Goal: Transaction & Acquisition: Purchase product/service

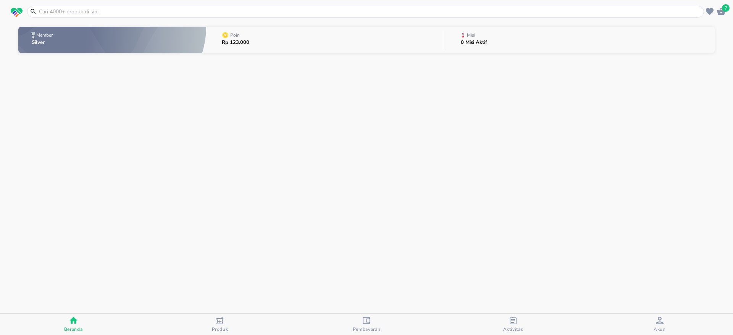
drag, startPoint x: 201, startPoint y: 2, endPoint x: 201, endPoint y: 8, distance: 6.5
click at [201, 3] on header "7" at bounding box center [366, 11] width 733 height 23
click at [202, 9] on input "text" at bounding box center [370, 12] width 664 height 8
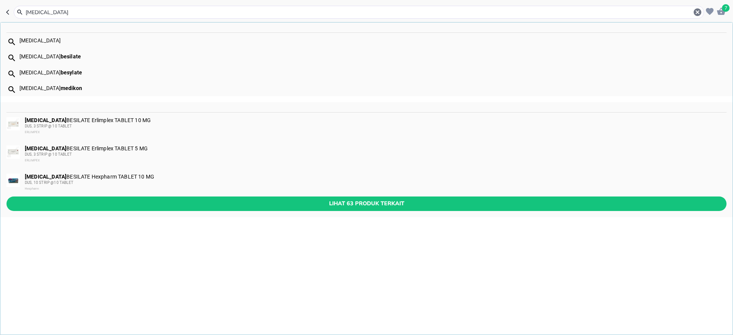
type input "[MEDICAL_DATA]"
click at [117, 58] on div "[MEDICAL_DATA] besilate" at bounding box center [372, 56] width 706 height 6
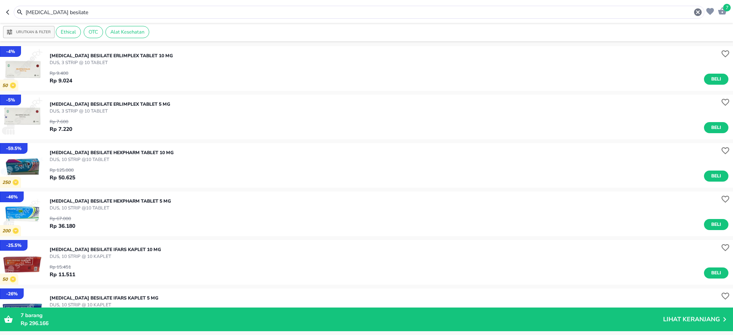
scroll to position [57, 0]
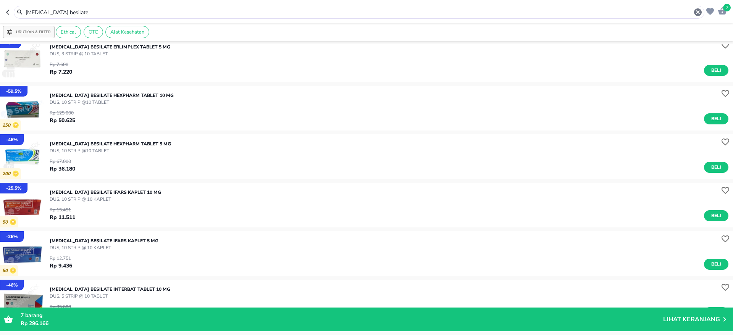
click at [118, 191] on p "[MEDICAL_DATA] BESILATE Ifars KAPLET 10 MG" at bounding box center [105, 192] width 111 height 7
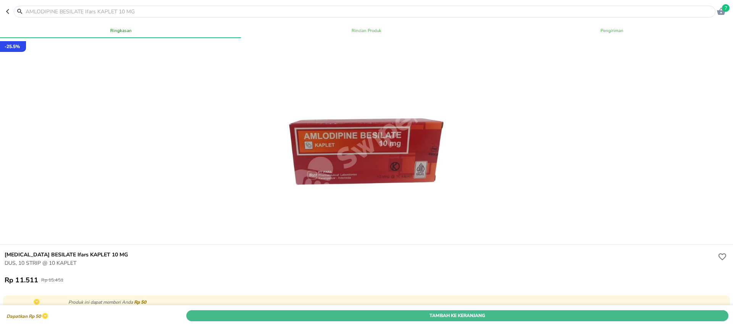
click at [676, 312] on span "Tambah Ke Keranjang" at bounding box center [457, 316] width 530 height 8
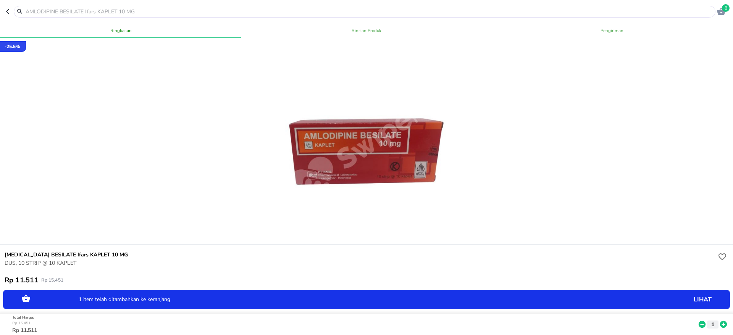
click at [354, 11] on input "text" at bounding box center [369, 12] width 688 height 8
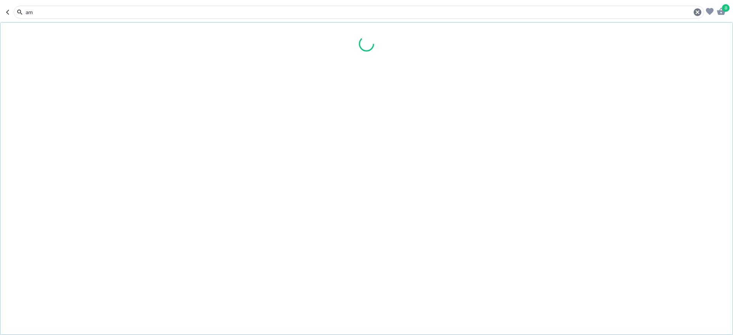
type input "a"
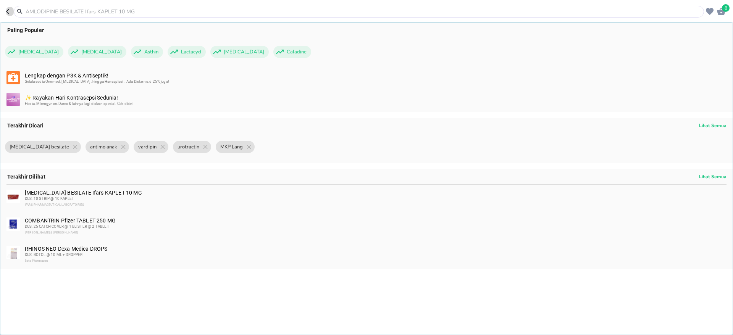
click at [7, 10] on icon "button" at bounding box center [7, 11] width 3 height 5
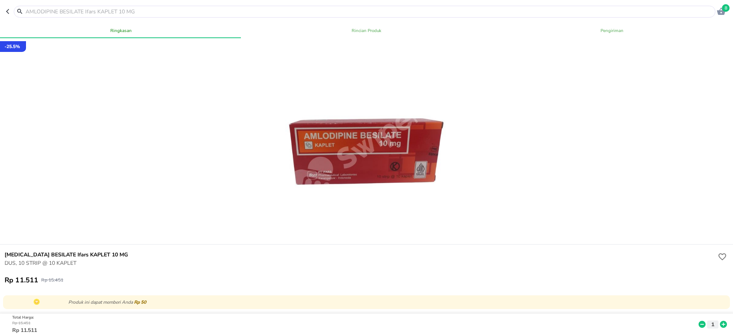
click at [7, 10] on icon "button" at bounding box center [7, 11] width 3 height 5
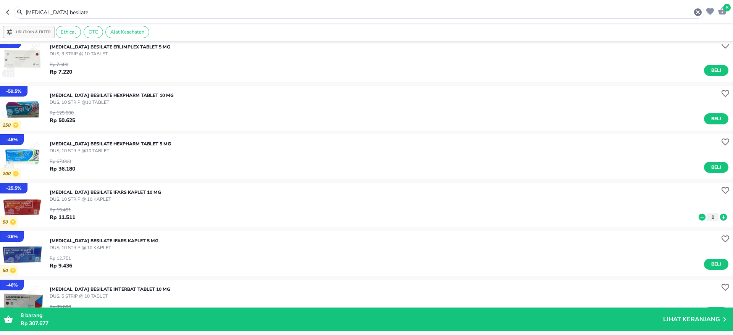
click at [115, 244] on p "DUS, 10 STRIP @ 10 KAPLET" at bounding box center [104, 247] width 109 height 7
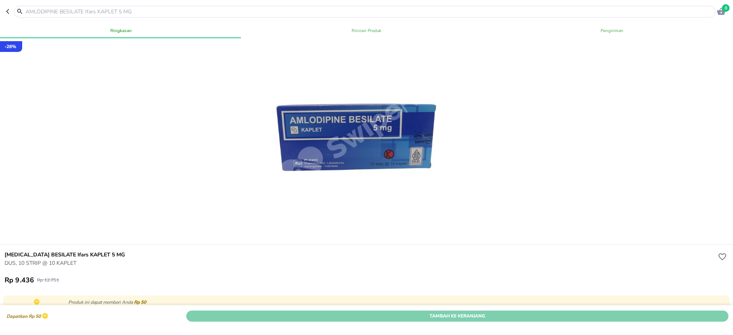
click at [646, 312] on span "Tambah Ke Keranjang" at bounding box center [457, 316] width 530 height 8
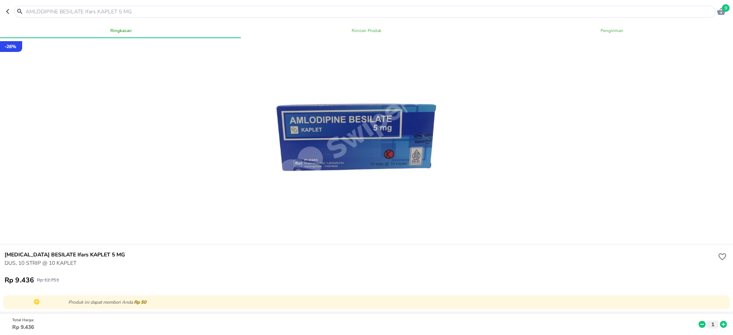
click at [335, 11] on input "text" at bounding box center [369, 12] width 688 height 8
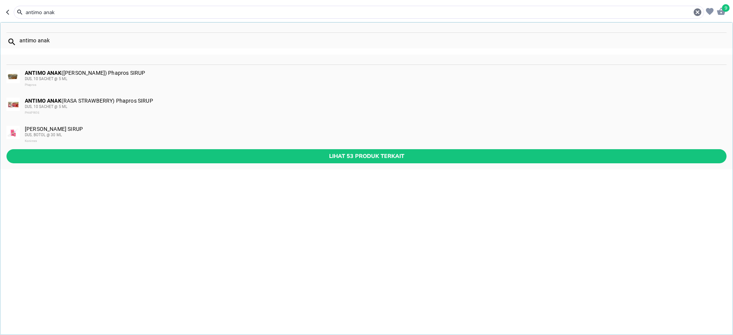
type input "antimo anak"
click at [143, 72] on div "ANTIMO ANAK ([PERSON_NAME]) Phapros SIRUP DUS, 10 SACHET @ 5 ML Phapros" at bounding box center [375, 79] width 701 height 18
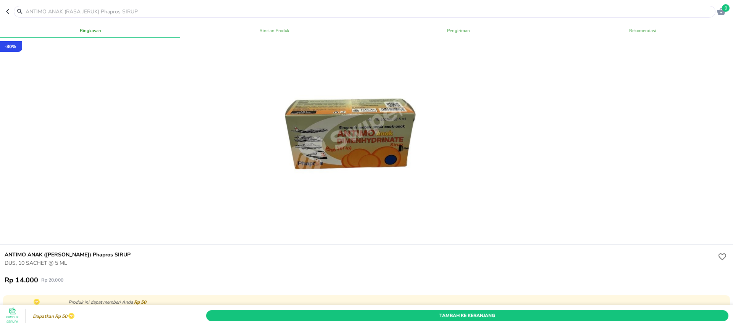
click at [6, 11] on icon "button" at bounding box center [9, 11] width 6 height 6
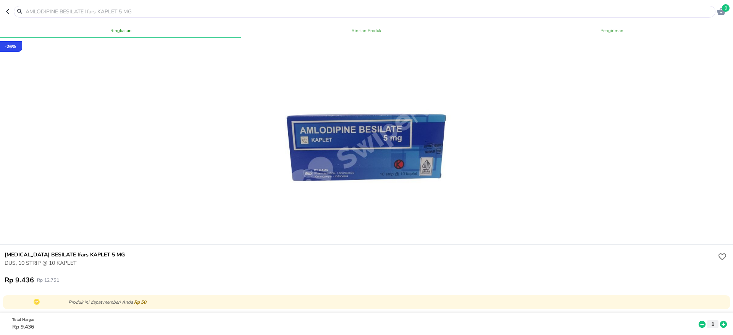
click at [79, 13] on input "text" at bounding box center [369, 12] width 688 height 8
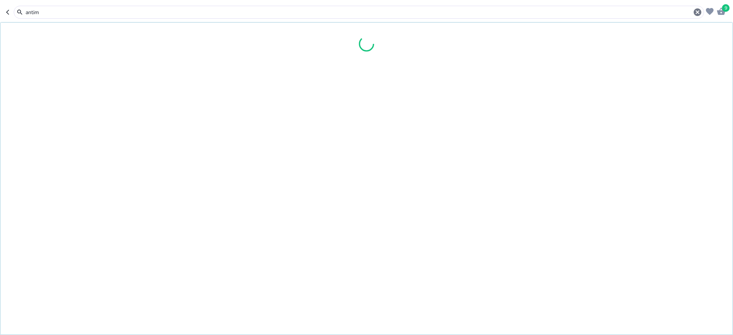
type input "antimo"
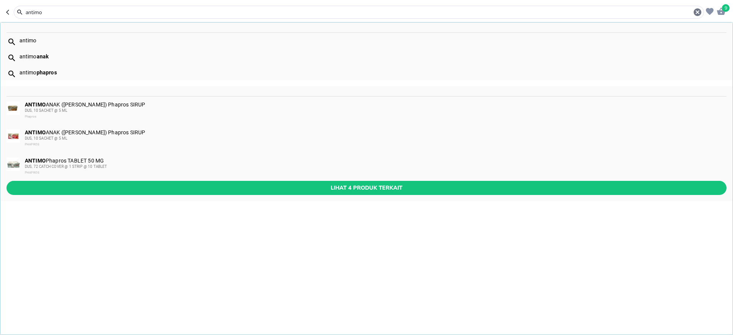
type input "antimo"
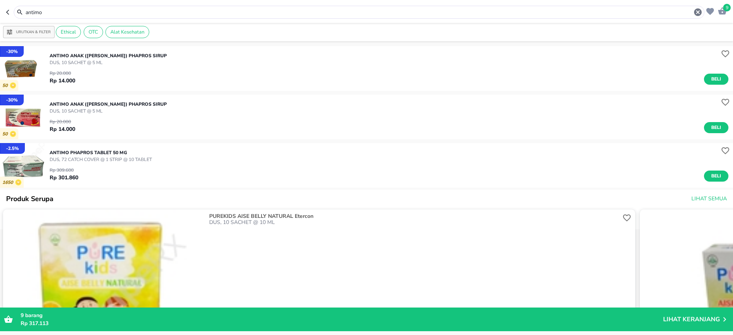
click at [30, 64] on img "button" at bounding box center [22, 68] width 45 height 45
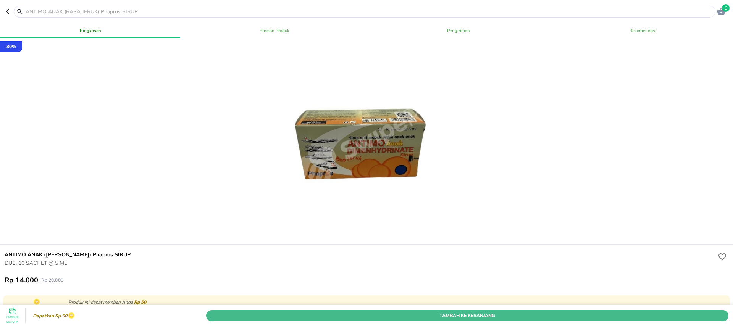
click at [636, 310] on button "Tambah Ke Keranjang" at bounding box center [467, 315] width 522 height 11
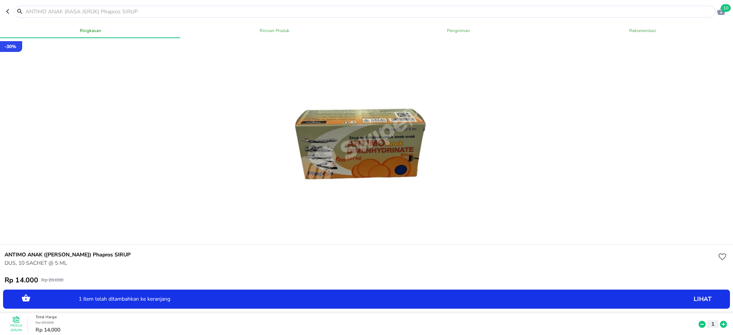
click at [718, 320] on icon at bounding box center [723, 324] width 10 height 8
click at [5, 10] on header "11" at bounding box center [366, 11] width 733 height 23
click at [8, 13] on icon "button" at bounding box center [7, 11] width 3 height 5
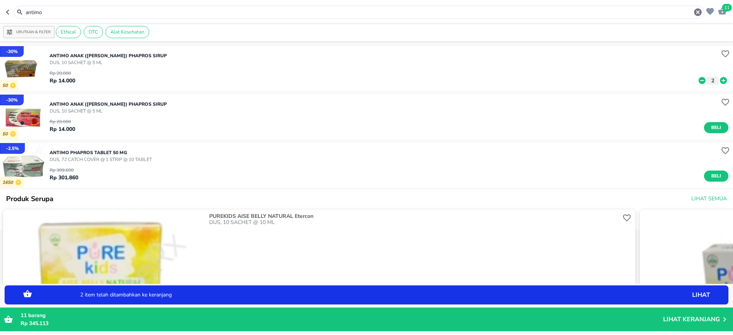
click at [104, 119] on div "Rp 20.000 Rp 14.000 Beli" at bounding box center [389, 123] width 678 height 19
click at [167, 106] on p "ANTIMO ANAK ([PERSON_NAME]) Phapros SIRUP" at bounding box center [108, 104] width 117 height 7
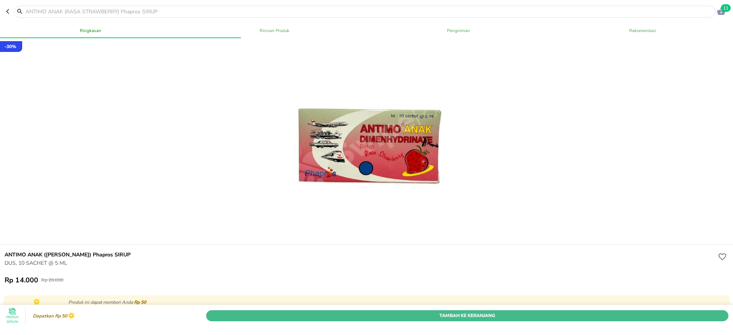
click at [696, 312] on span "Tambah Ke Keranjang" at bounding box center [467, 316] width 511 height 8
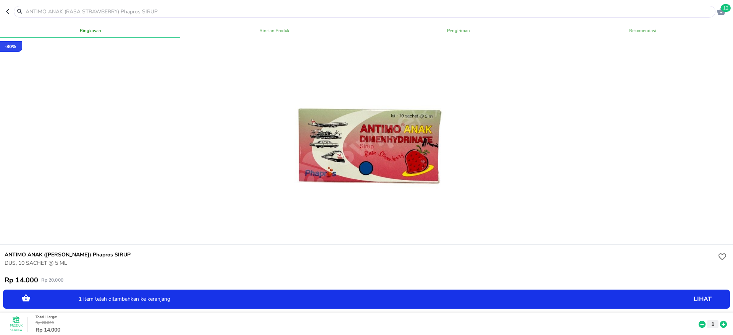
click at [720, 321] on icon at bounding box center [723, 324] width 7 height 7
click at [698, 321] on icon at bounding box center [701, 324] width 7 height 7
click at [433, 10] on input "text" at bounding box center [369, 12] width 688 height 8
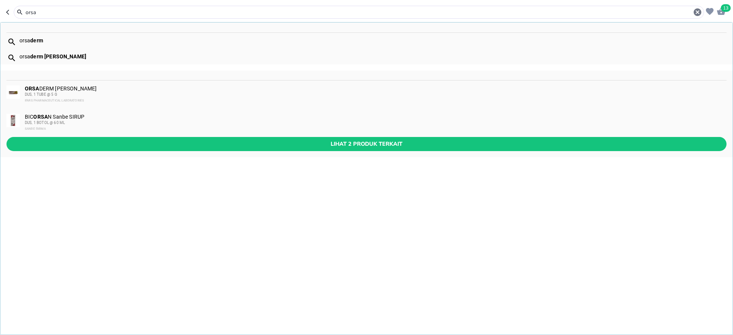
type input "orsa"
click at [128, 92] on div "DUS, 1 TUBE @ 5 G" at bounding box center [375, 95] width 701 height 6
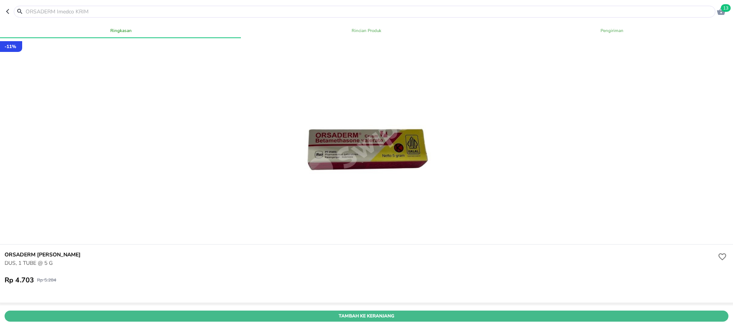
click at [243, 312] on span "Tambah Ke Keranjang" at bounding box center [366, 316] width 712 height 8
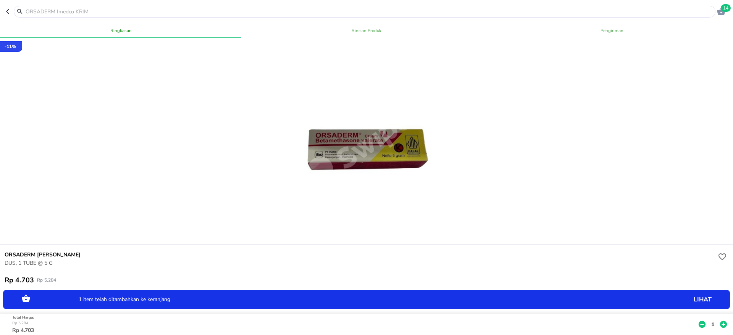
click at [708, 320] on button "1" at bounding box center [712, 324] width 11 height 8
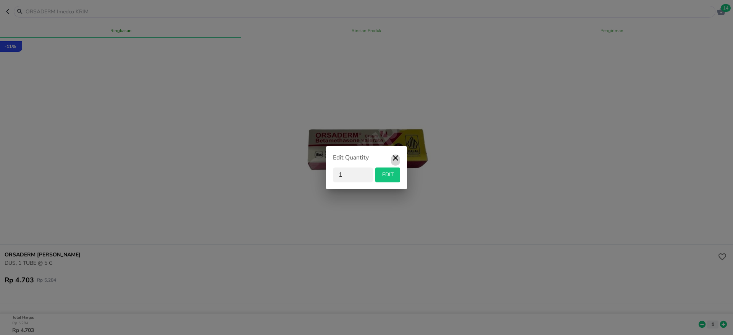
click at [396, 154] on icon "button" at bounding box center [395, 160] width 9 height 14
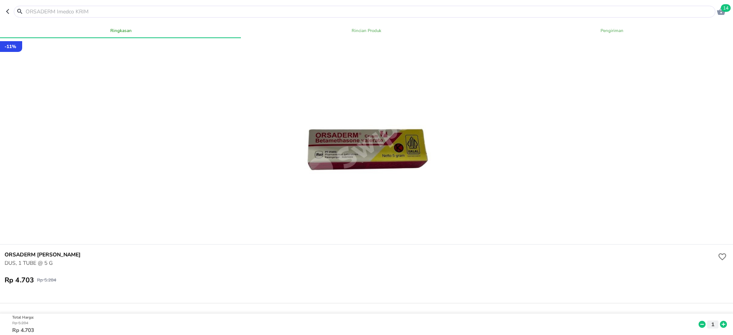
click at [720, 321] on icon at bounding box center [723, 324] width 7 height 7
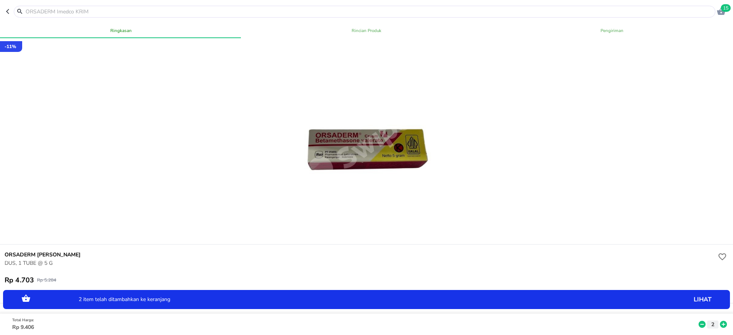
click at [720, 321] on icon at bounding box center [723, 324] width 7 height 7
click at [695, 300] on p "lihat" at bounding box center [654, 300] width 114 height 0
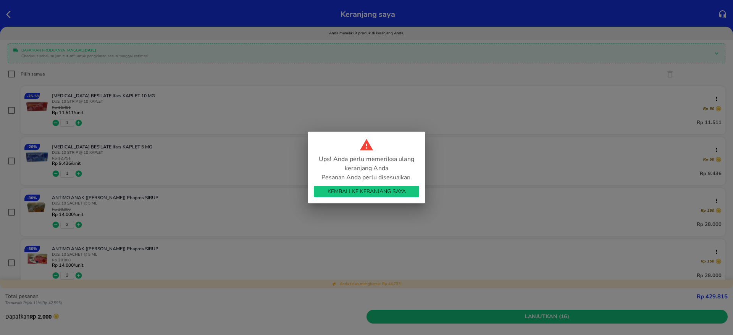
scroll to position [114, 0]
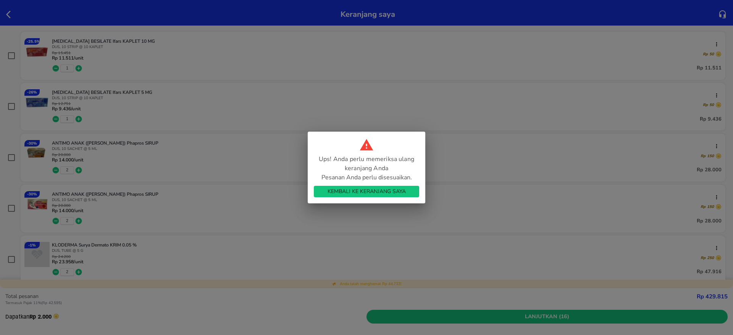
click at [374, 194] on span "Kembali ke Keranjang Saya" at bounding box center [366, 192] width 93 height 10
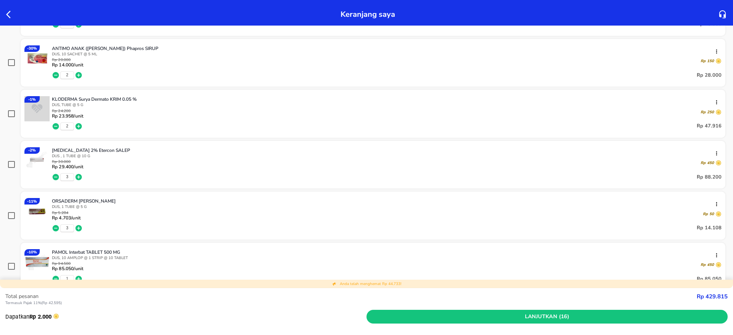
scroll to position [242, 0]
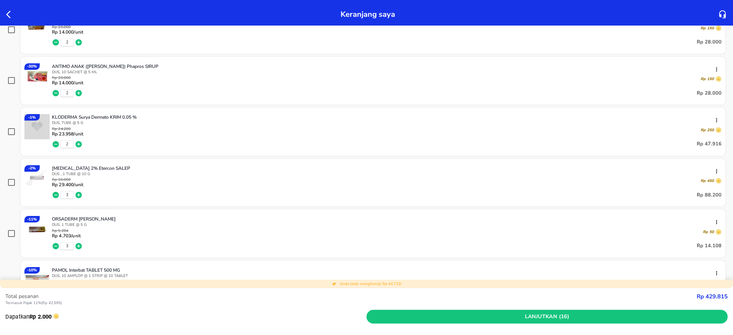
click at [9, 133] on input "checkbox" at bounding box center [12, 132] width 8 height 8
checkbox input "true"
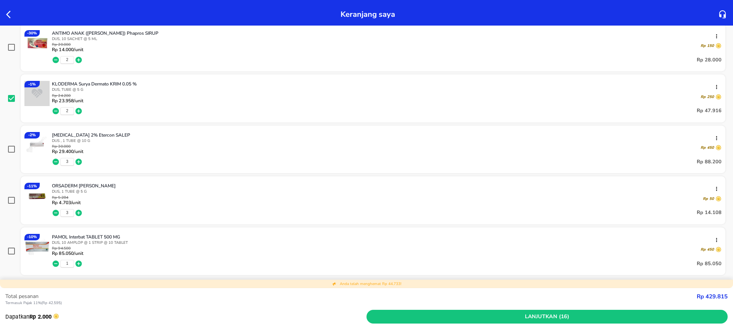
scroll to position [286, 0]
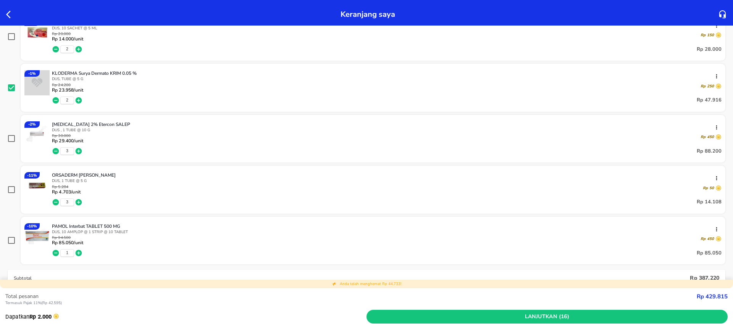
click at [9, 137] on input "checkbox" at bounding box center [12, 139] width 8 height 8
checkbox input "true"
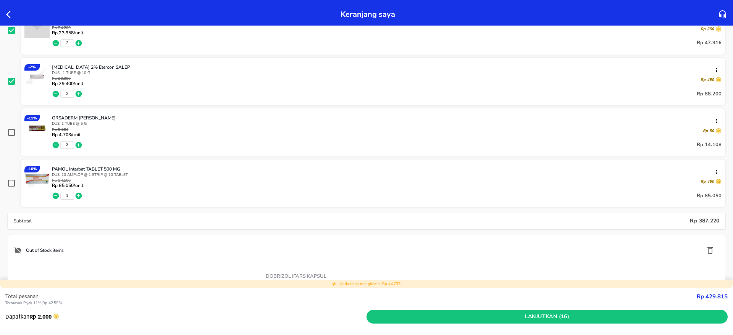
click at [11, 182] on input "checkbox" at bounding box center [12, 183] width 8 height 8
checkbox input "true"
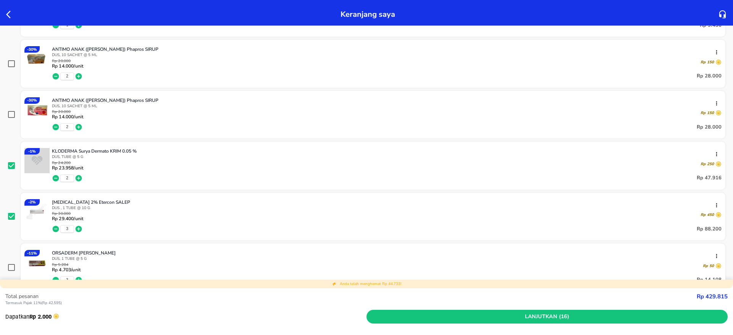
scroll to position [57, 0]
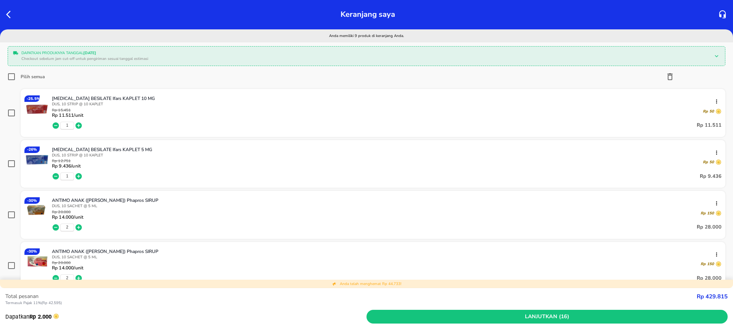
click at [665, 77] on icon "button" at bounding box center [669, 76] width 9 height 9
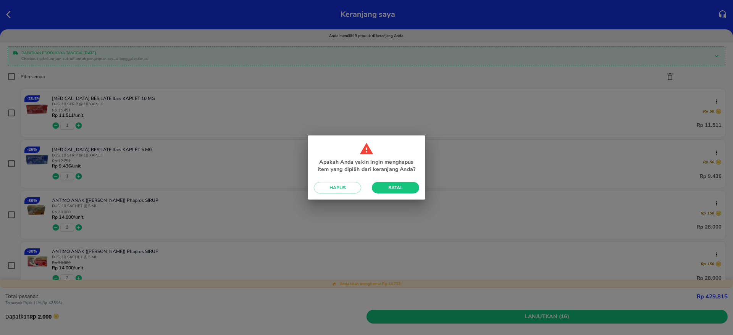
click at [403, 189] on span "Batal" at bounding box center [395, 188] width 35 height 6
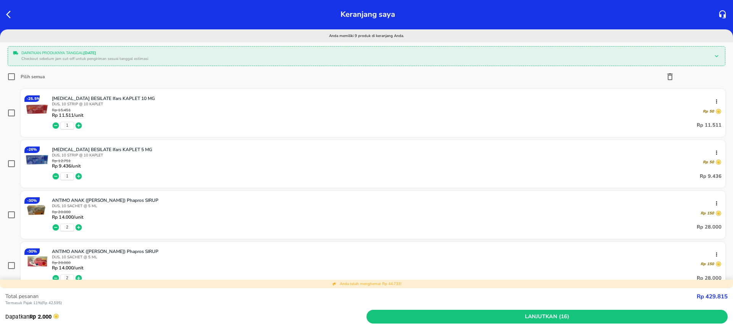
click at [665, 76] on icon "button" at bounding box center [669, 76] width 9 height 9
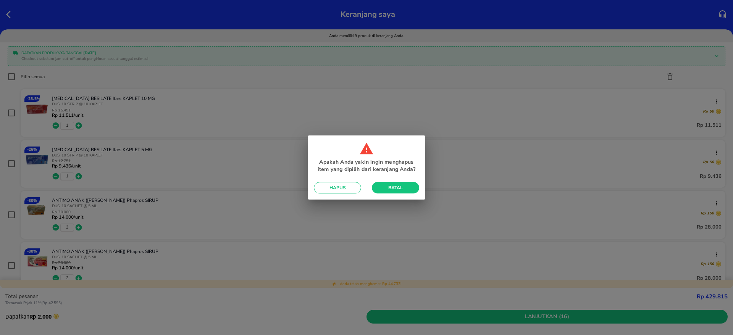
click at [344, 188] on span "Hapus" at bounding box center [337, 188] width 35 height 6
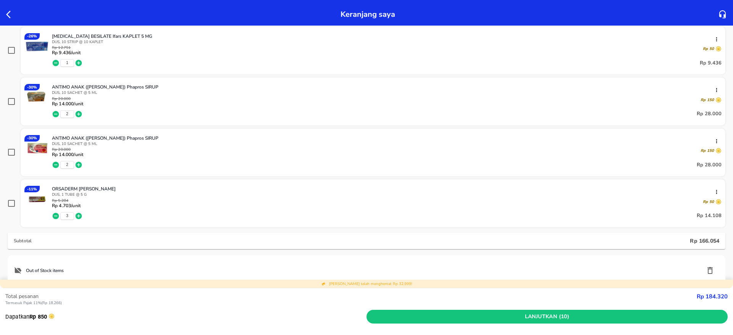
scroll to position [286, 0]
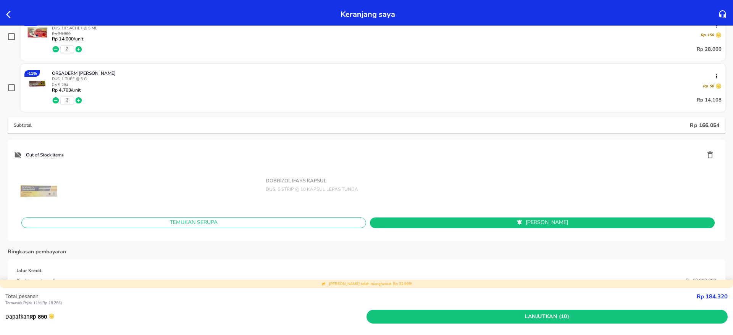
click at [705, 156] on icon "button" at bounding box center [709, 154] width 9 height 9
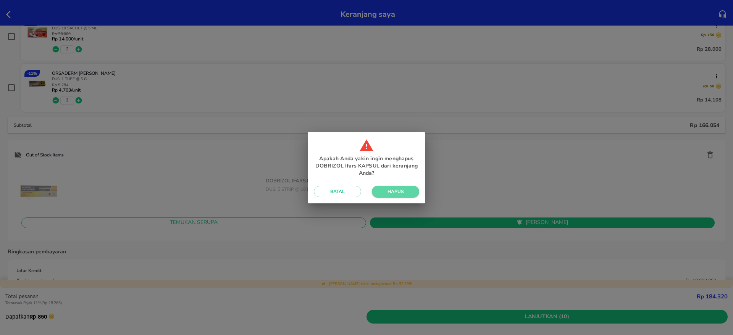
click at [395, 189] on span "Hapus" at bounding box center [395, 191] width 35 height 6
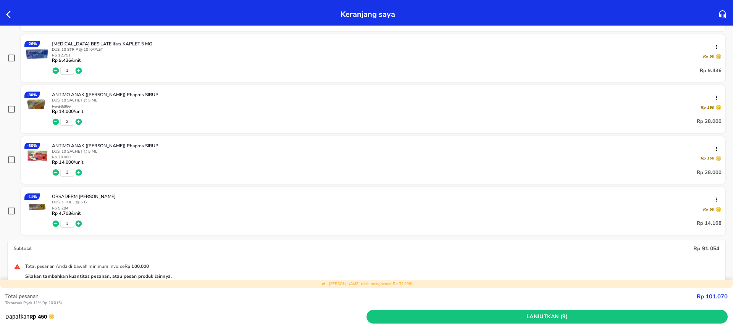
scroll to position [179, 0]
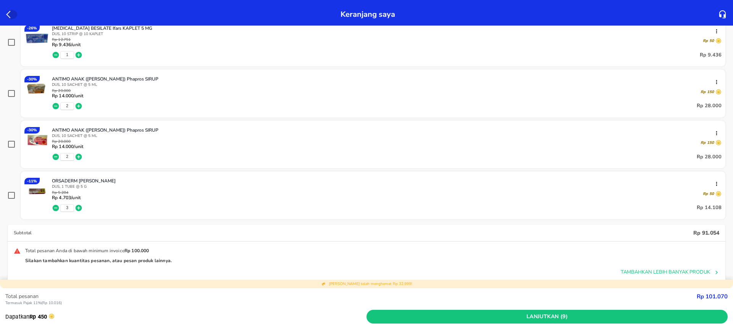
click at [7, 15] on icon "button" at bounding box center [10, 14] width 9 height 9
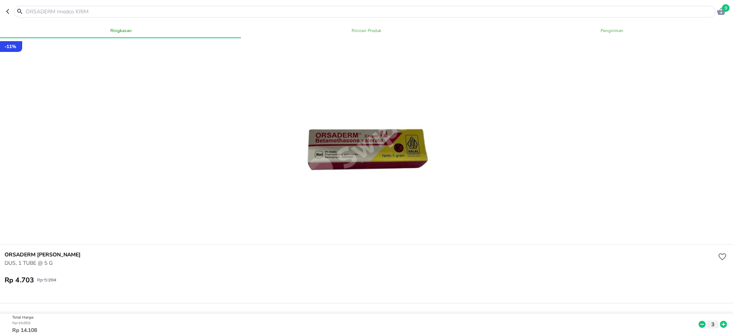
click at [5, 10] on header "9" at bounding box center [366, 11] width 733 height 23
click at [7, 11] on icon "button" at bounding box center [7, 11] width 3 height 5
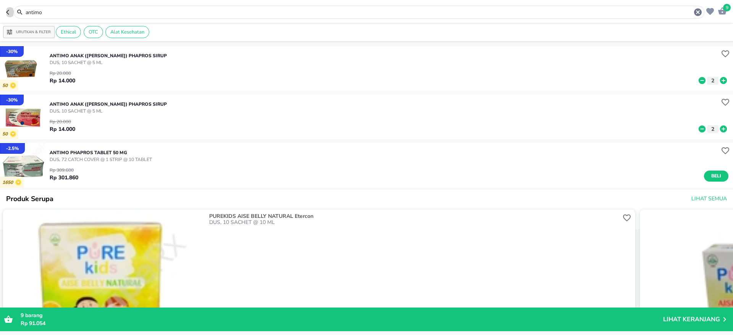
click at [7, 11] on icon "button" at bounding box center [9, 12] width 6 height 6
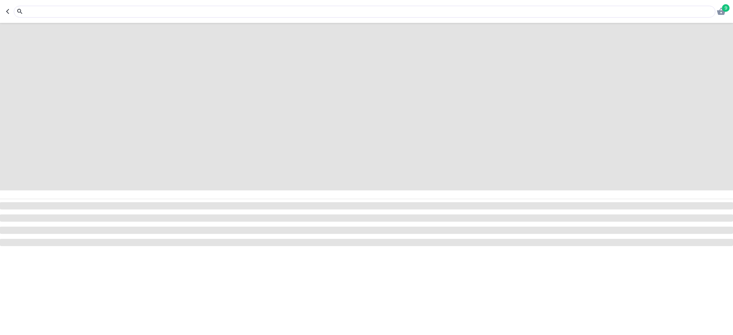
type input "[MEDICAL_DATA] besilate"
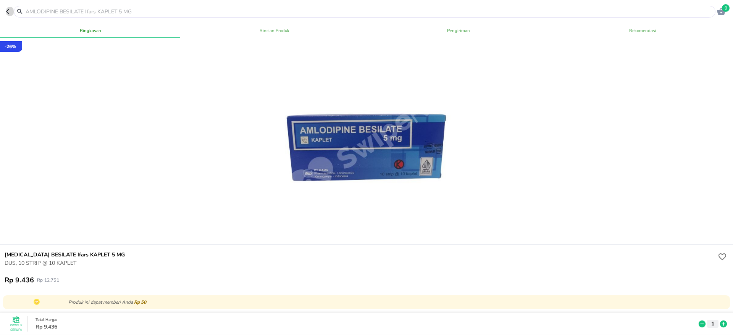
click at [7, 11] on icon "button" at bounding box center [7, 11] width 3 height 5
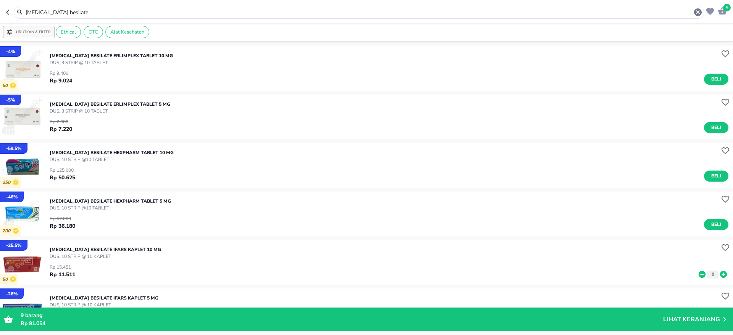
click at [7, 11] on icon "button" at bounding box center [9, 12] width 6 height 6
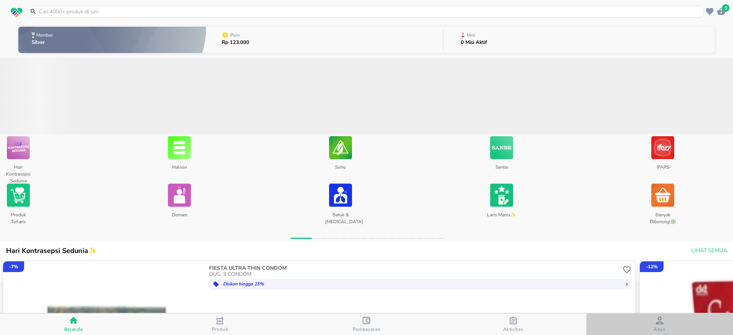
click at [660, 322] on icon "button" at bounding box center [660, 321] width 8 height 8
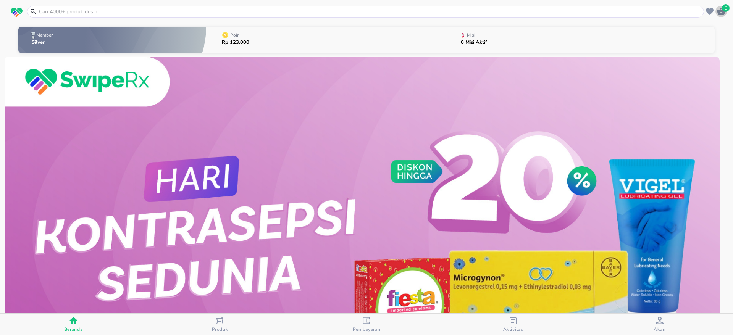
click at [722, 12] on icon "button" at bounding box center [721, 11] width 8 height 7
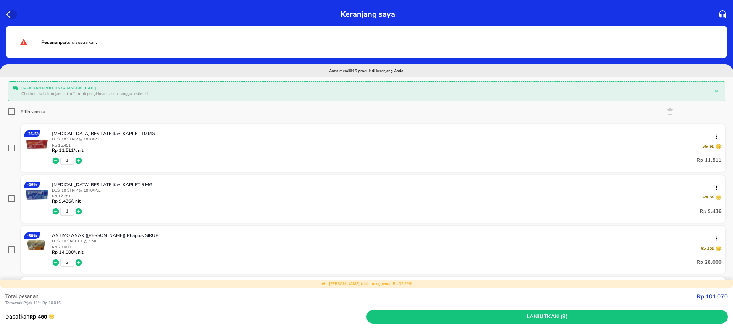
click at [11, 11] on icon "button" at bounding box center [10, 14] width 9 height 9
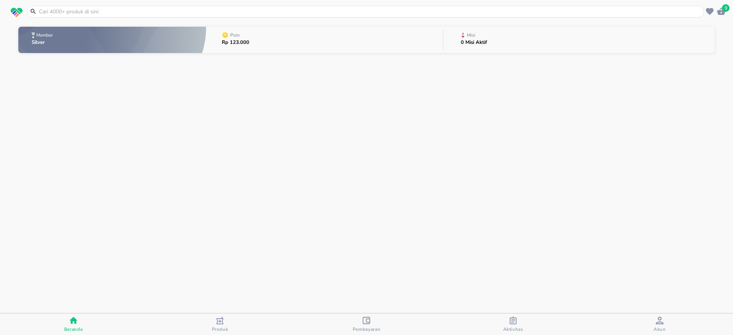
click at [417, 14] on input "text" at bounding box center [370, 12] width 664 height 8
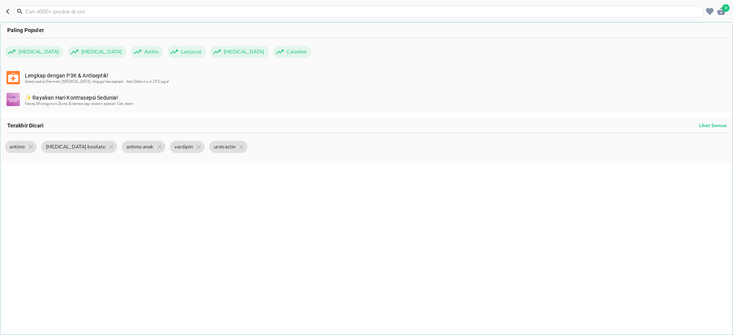
click at [215, 15] on input "text" at bounding box center [363, 12] width 677 height 8
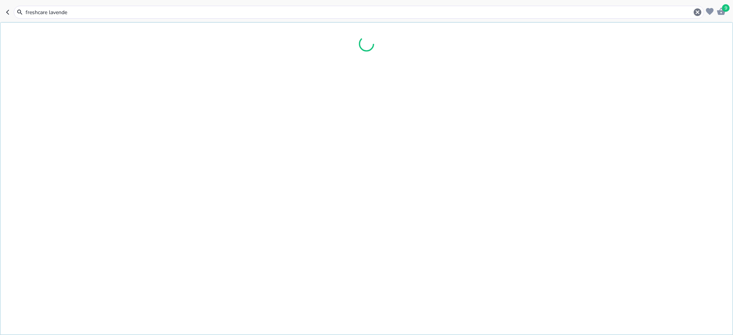
type input "freshcare lavender"
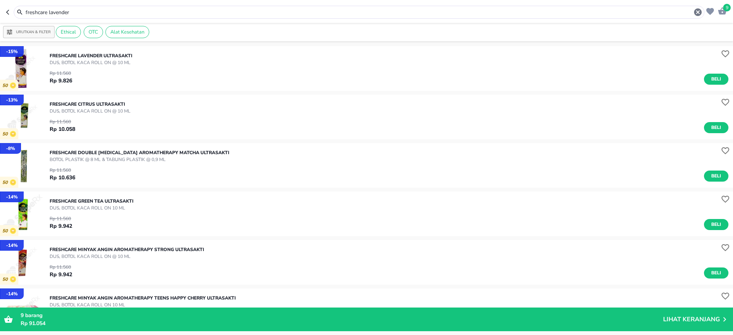
click at [124, 58] on p "FRESHCARE LAVENDER Ultrasakti" at bounding box center [91, 55] width 83 height 7
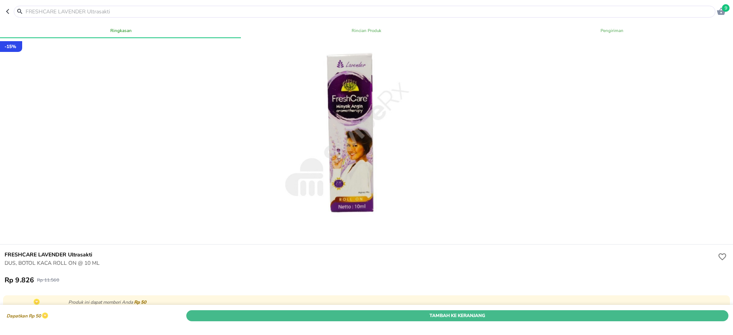
click at [454, 312] on span "Tambah Ke Keranjang" at bounding box center [457, 316] width 530 height 8
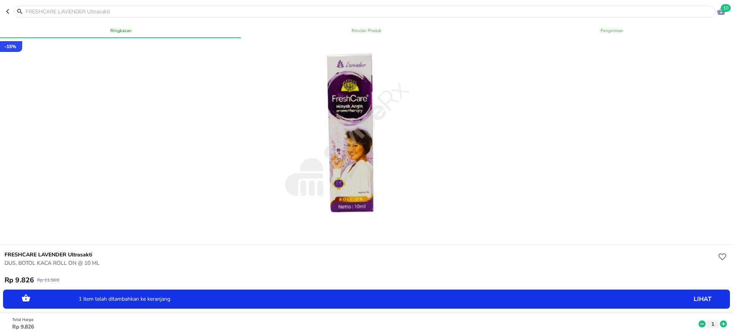
click at [693, 300] on p "lihat" at bounding box center [654, 300] width 114 height 0
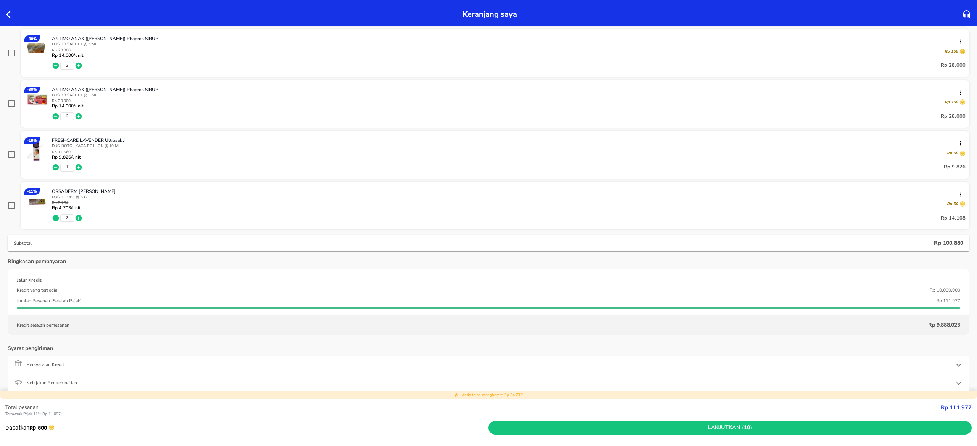
scroll to position [66, 0]
